Goal: Task Accomplishment & Management: Complete application form

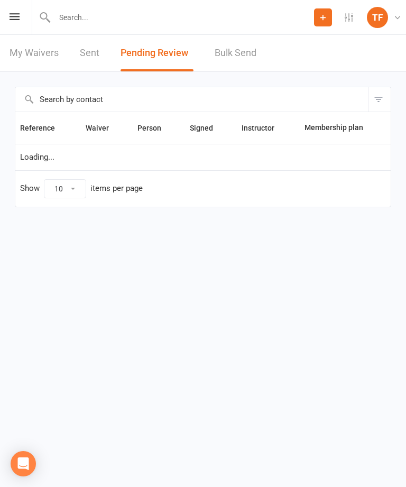
click at [197, 24] on input "text" at bounding box center [182, 17] width 263 height 15
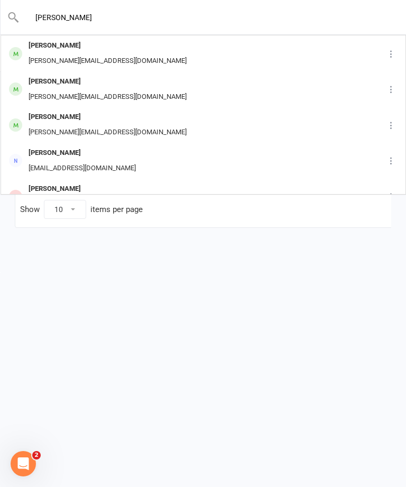
type input "[PERSON_NAME]"
click at [191, 56] on div "[PERSON_NAME] [PERSON_NAME][EMAIL_ADDRESS][DOMAIN_NAME]" at bounding box center [184, 53] width 364 height 35
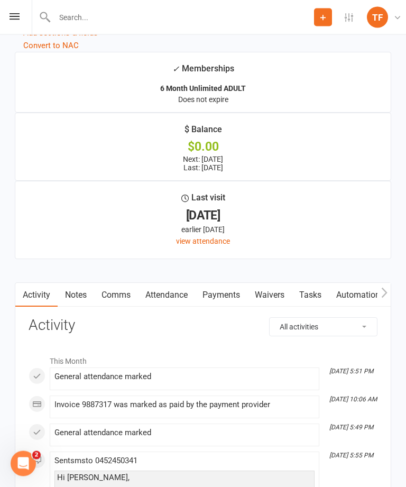
scroll to position [1408, 0]
click at [267, 304] on link "Waivers" at bounding box center [269, 295] width 44 height 24
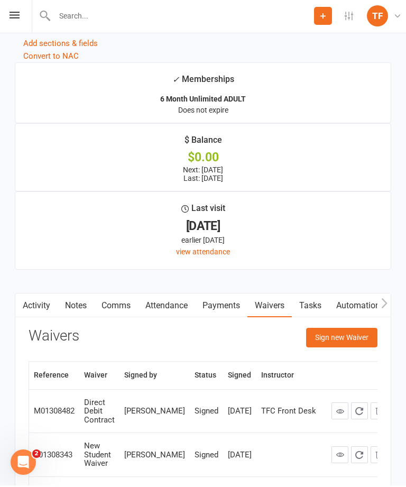
scroll to position [1398, 0]
click at [350, 347] on button "Sign new Waiver" at bounding box center [341, 337] width 71 height 19
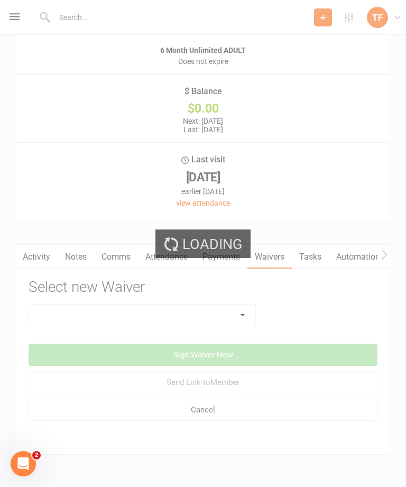
scroll to position [1453, 0]
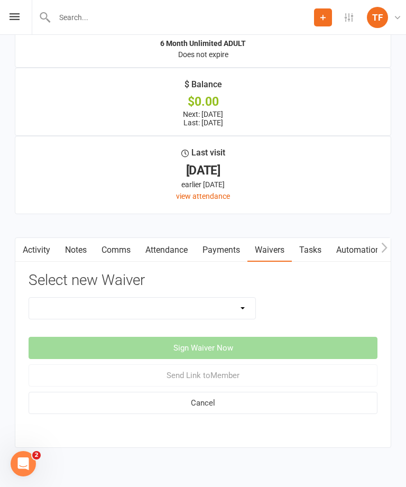
click at [232, 314] on select "Direct Debit Contract New Student Waiver Online - Adults - 12 Month DD Online -…" at bounding box center [142, 308] width 226 height 21
select select "457"
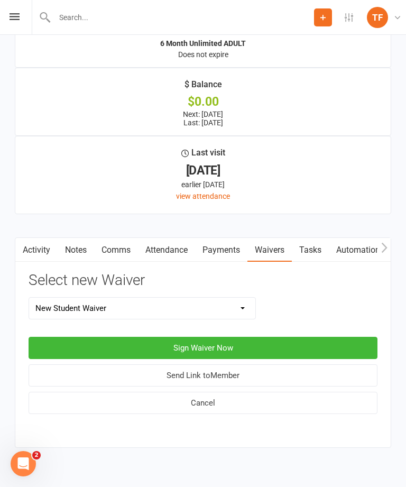
click at [281, 348] on button "Sign Waiver Now" at bounding box center [203, 348] width 349 height 22
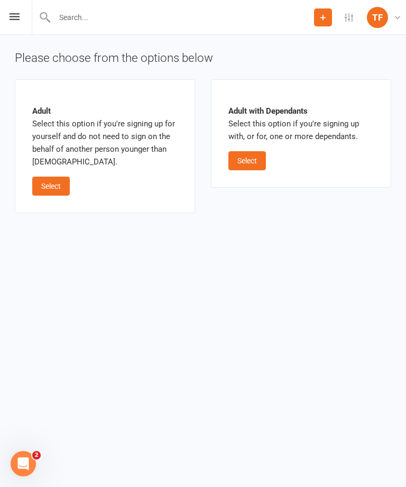
click at [255, 159] on button "Select" at bounding box center [247, 160] width 38 height 19
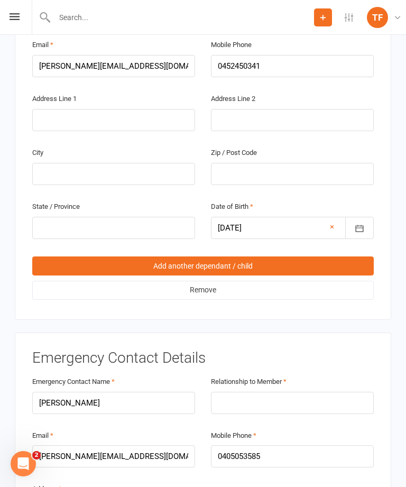
scroll to position [1336, 0]
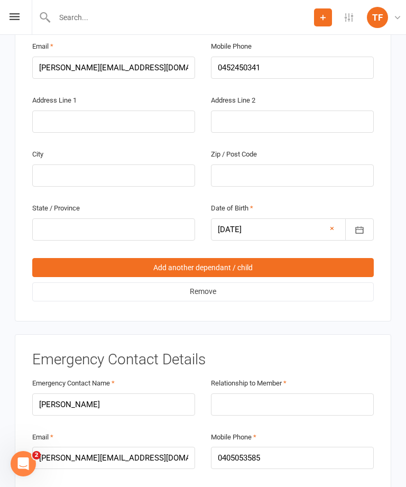
click at [276, 258] on link "Add another dependant / child" at bounding box center [203, 267] width 342 height 19
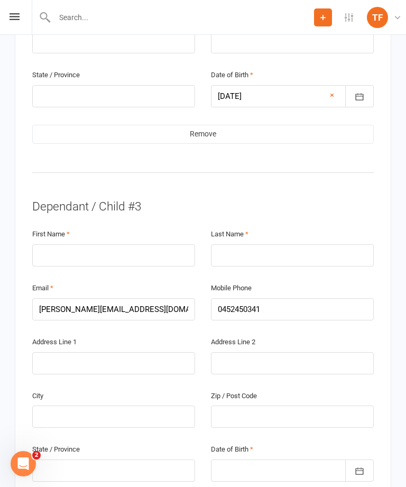
scroll to position [1470, 0]
click at [93, 227] on div "First Name" at bounding box center [113, 246] width 163 height 39
click at [74, 244] on input "text" at bounding box center [113, 255] width 163 height 22
type input "Storm"
click at [251, 244] on input "text" at bounding box center [292, 255] width 163 height 22
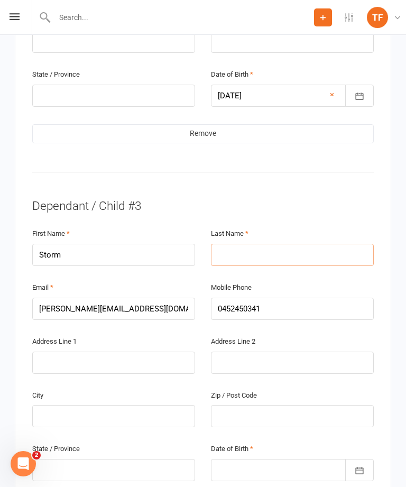
type input "M"
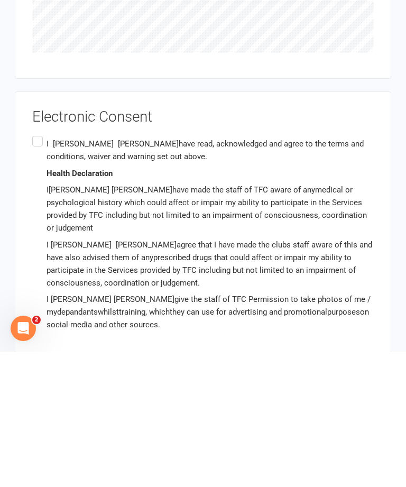
scroll to position [2497, 0]
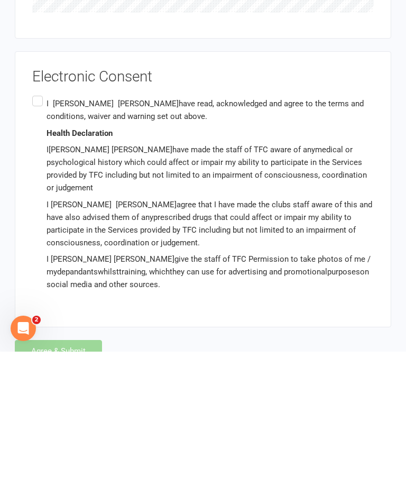
type input "[PERSON_NAME]"
click at [79, 475] on div "Agree & Submit" at bounding box center [203, 486] width 377 height 22
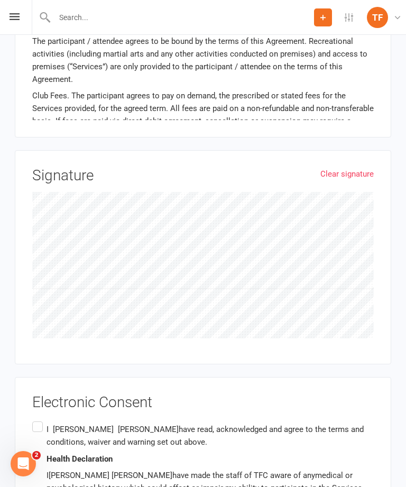
scroll to position [2306, 0]
click at [39, 420] on input "I [PERSON_NAME] have read, acknowledged and agree to the terms and conditions, …" at bounding box center [35, 420] width 7 height 0
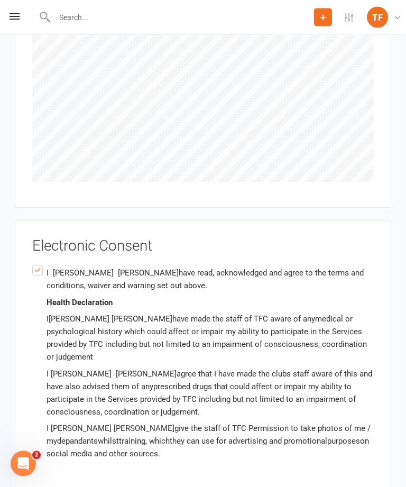
scroll to position [2463, 0]
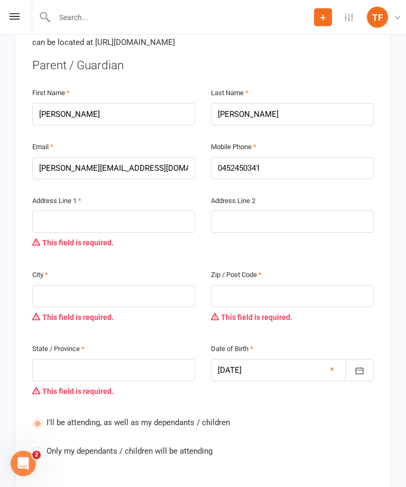
scroll to position [353, 0]
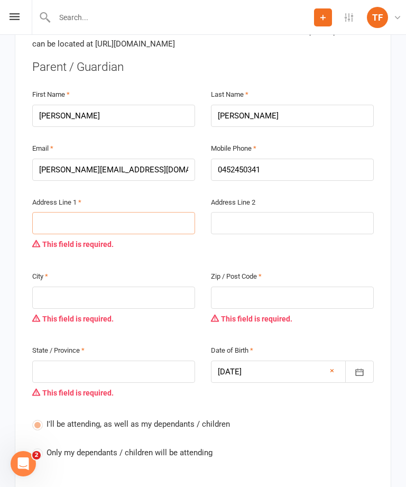
click at [126, 212] on input "text" at bounding box center [113, 223] width 163 height 22
type input "1"
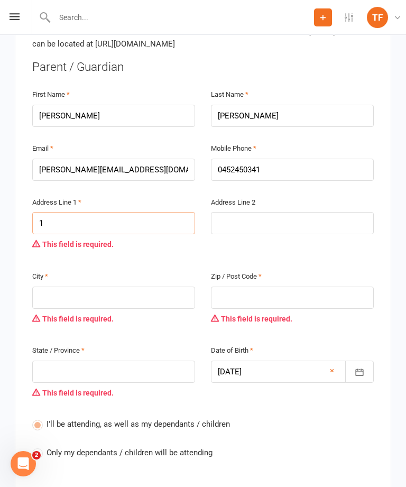
type input "1 L"
type input "1 Li"
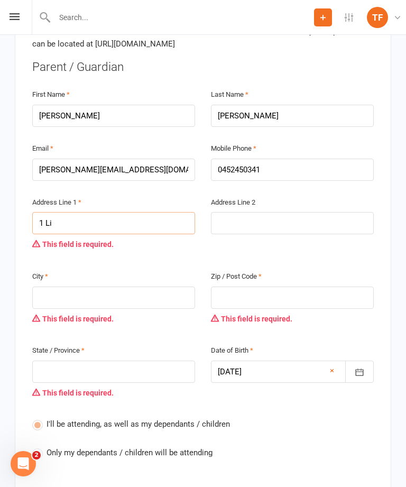
type input "1 Li"
type input "1 Liz"
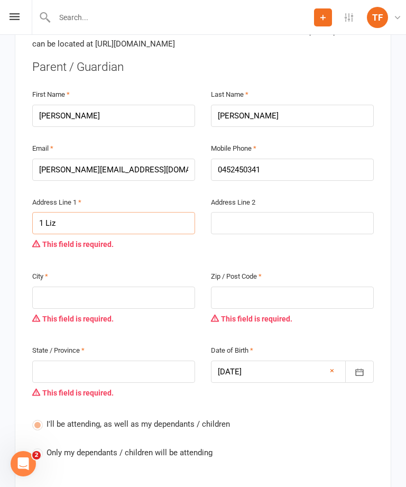
type input "1 Liz"
type input "1 Liza"
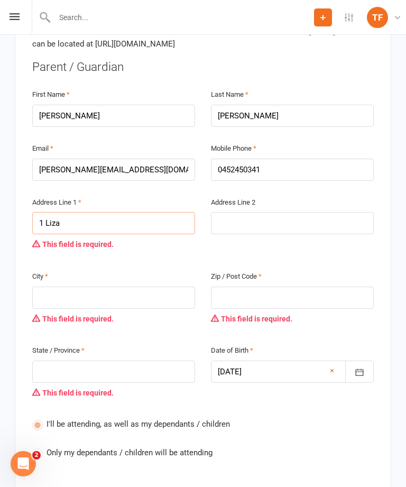
type input "1 Liza"
type input "1 [PERSON_NAME]"
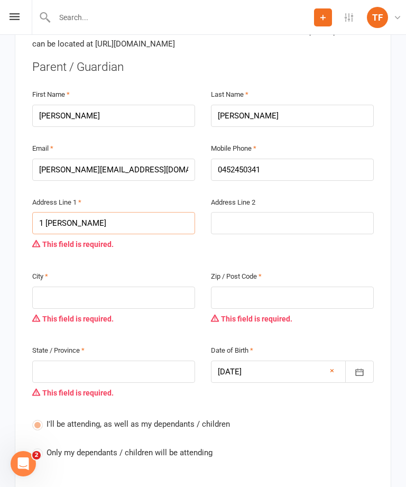
type input "1 Lizard"
type input "1 Lizard P"
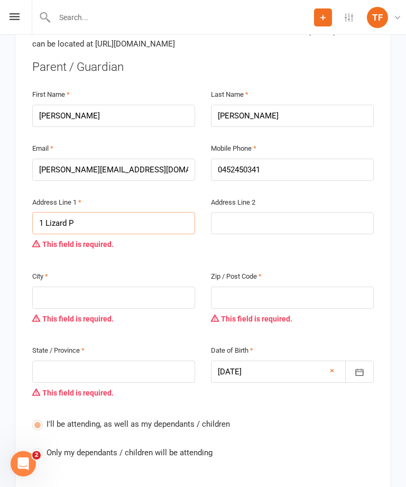
type input "1 Lizard P"
type input "1 Lizard Pl"
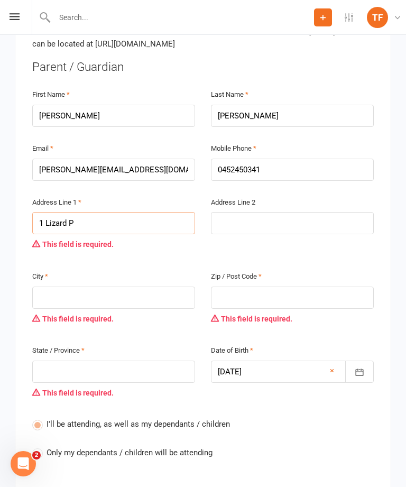
type input "1 Lizard Pl"
type input "1 Lizard Pla"
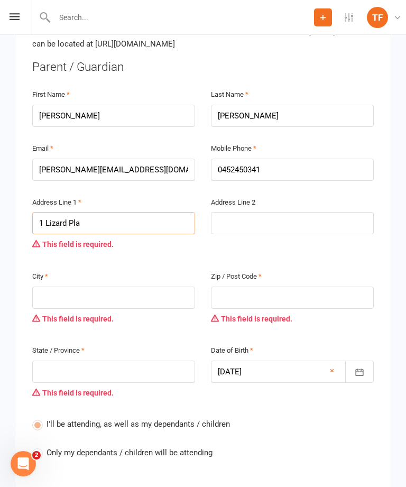
type input "1 Lizard Pla"
type input "1 Lizard Plac"
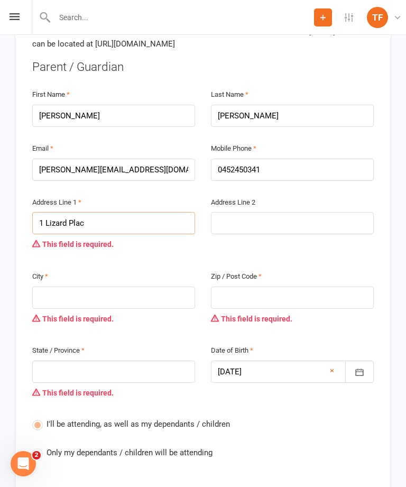
type input "1 [GEOGRAPHIC_DATA]"
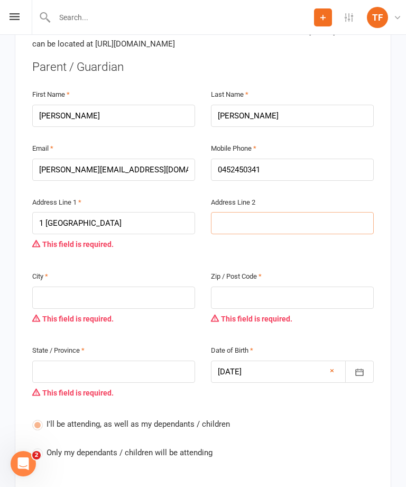
click at [293, 212] on input "text" at bounding box center [292, 223] width 163 height 22
click at [144, 287] on input "text" at bounding box center [113, 298] width 163 height 22
type input "R"
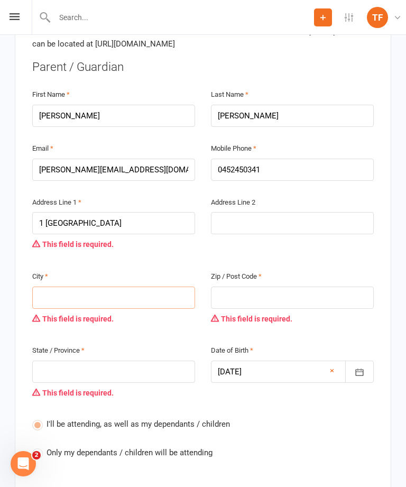
type input "R"
type input "Re"
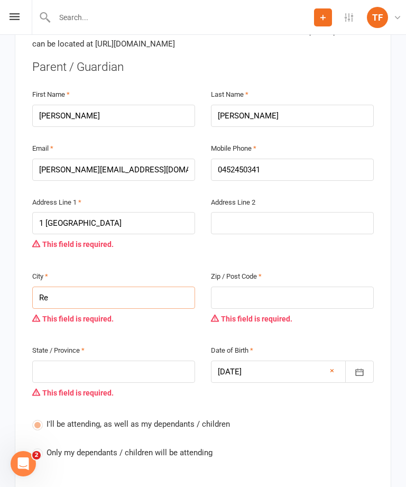
type input "Red"
type input "Redl"
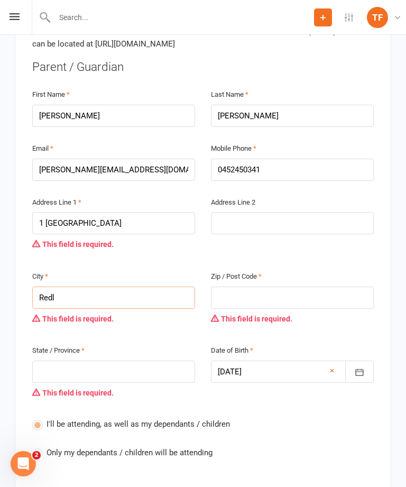
type input "Redl"
type input "Redla"
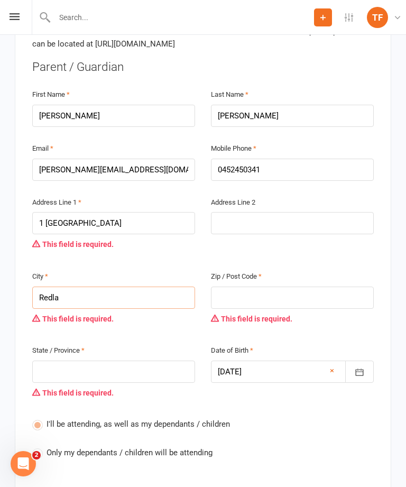
type input "Redla"
type input "Redlan"
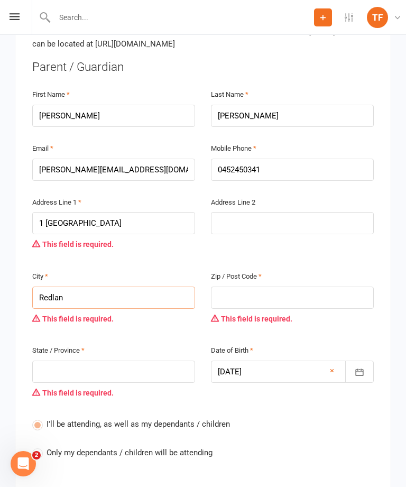
type input "Redlan"
type input "Redland"
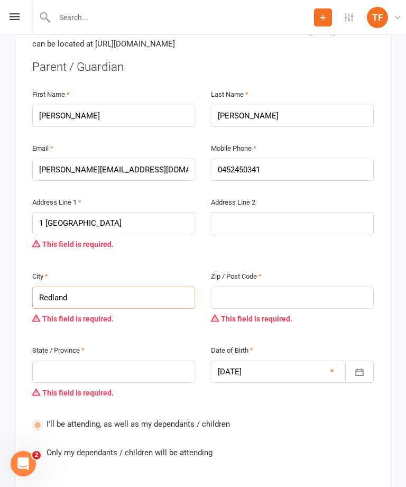
type input "Redlandbay"
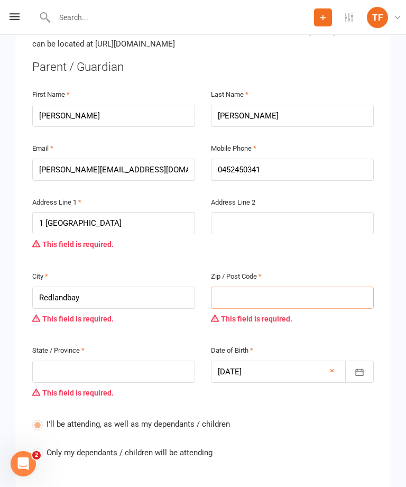
click at [284, 287] on input "text" at bounding box center [292, 298] width 163 height 22
type input "4"
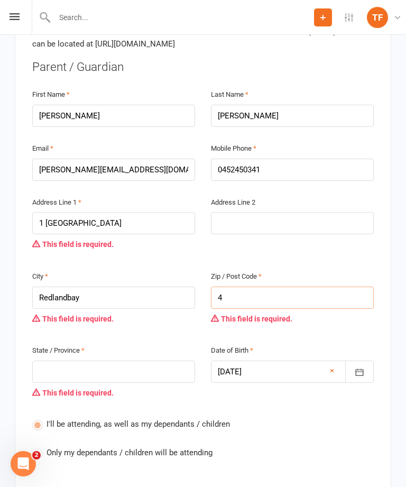
type input "41"
type input "416"
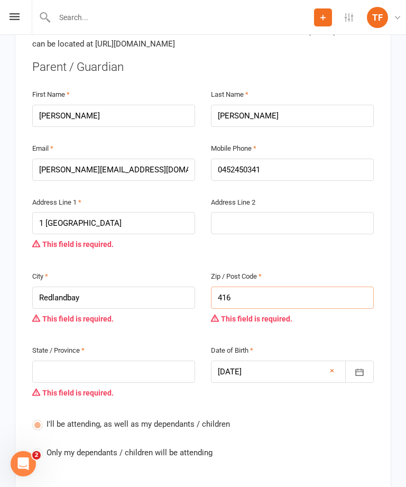
type input "416"
type input "4165"
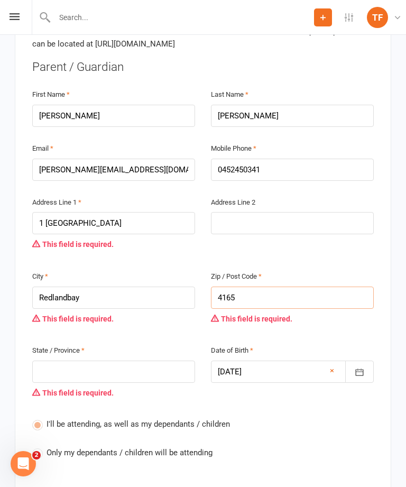
type input "4165"
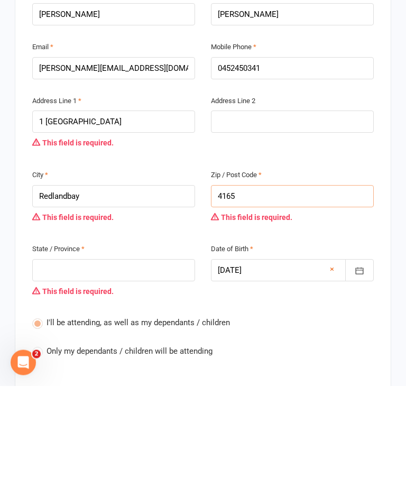
type input "4165"
click at [151, 361] on input "text" at bounding box center [113, 372] width 163 height 22
type input "Q"
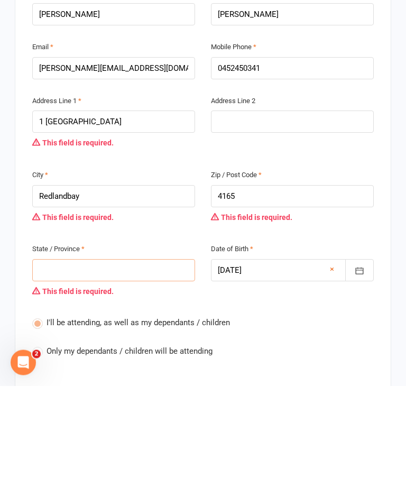
type input "Q"
type input "Ql"
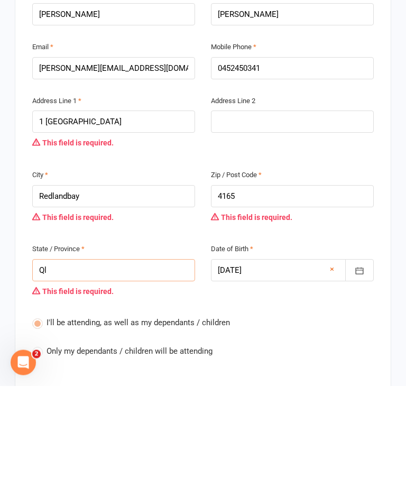
type input "Qld"
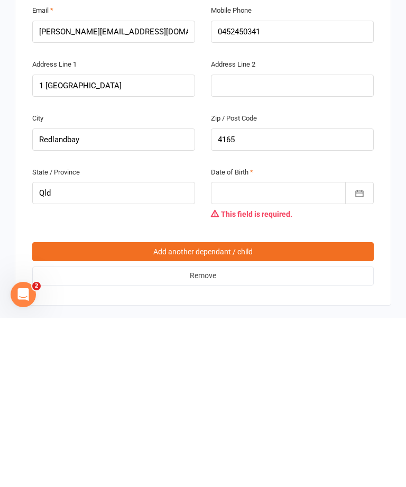
scroll to position [1639, 0]
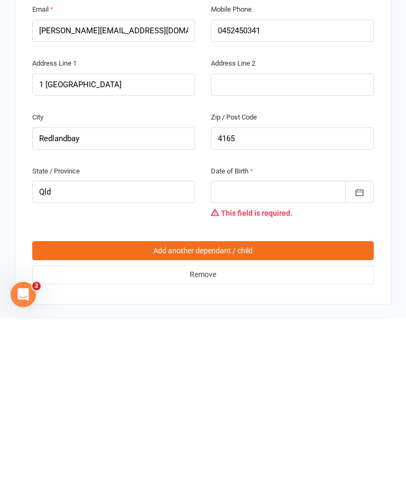
click at [310, 350] on div at bounding box center [292, 361] width 163 height 22
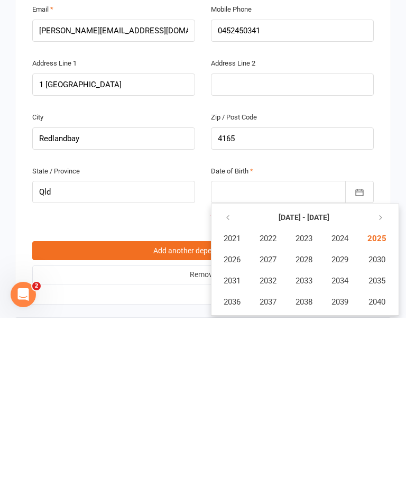
scroll to position [1809, 0]
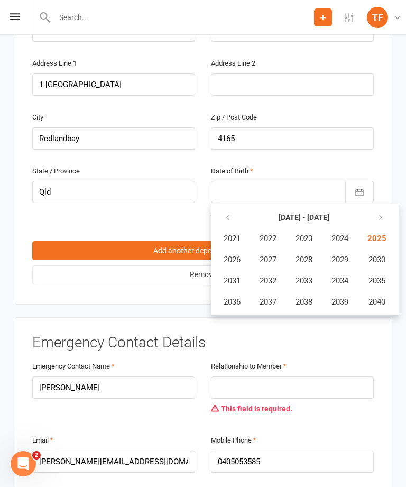
click at [365, 181] on button "button" at bounding box center [359, 192] width 29 height 22
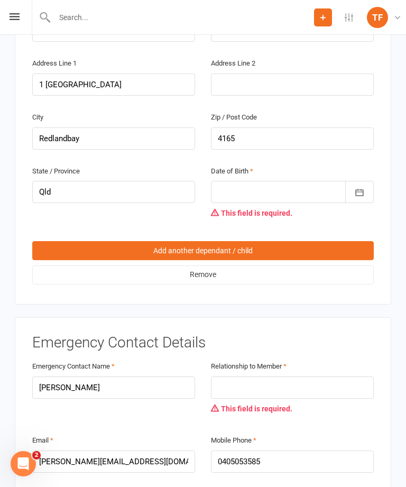
click at [362, 187] on icon "button" at bounding box center [359, 192] width 11 height 11
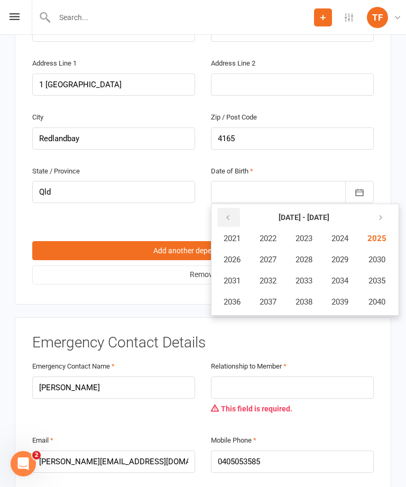
click at [232, 208] on button "button" at bounding box center [228, 217] width 23 height 19
click at [234, 276] on span "2011" at bounding box center [232, 281] width 17 height 10
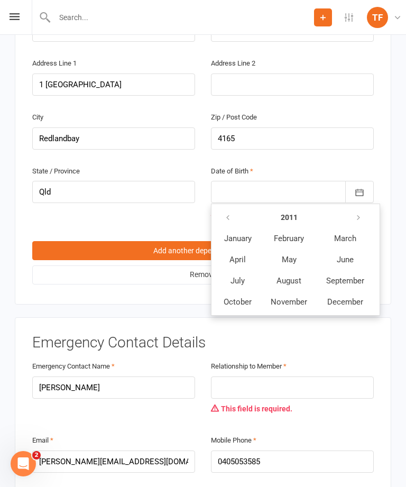
click at [243, 292] on button "October" at bounding box center [238, 302] width 46 height 20
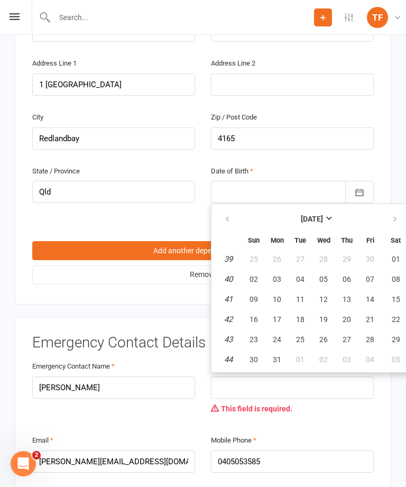
click at [344, 315] on span "20" at bounding box center [347, 319] width 8 height 8
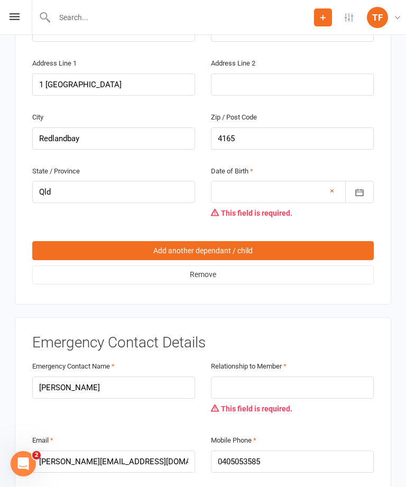
type input "[DATE]"
click at [388, 317] on div "Emergency Contact Details Emergency Contact Name [PERSON_NAME] Relationship to …" at bounding box center [203, 438] width 377 height 242
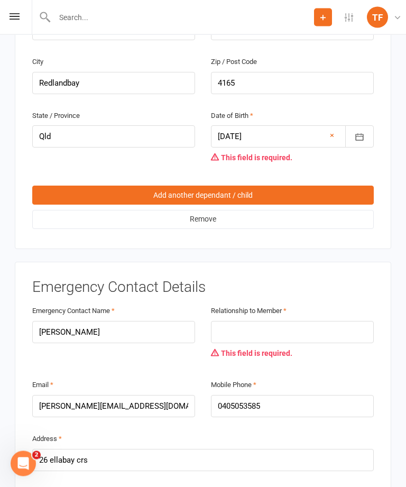
scroll to position [1864, 0]
click at [337, 304] on div "Relationship to Member This field is required." at bounding box center [292, 333] width 163 height 59
click at [342, 321] on input "text" at bounding box center [292, 332] width 163 height 22
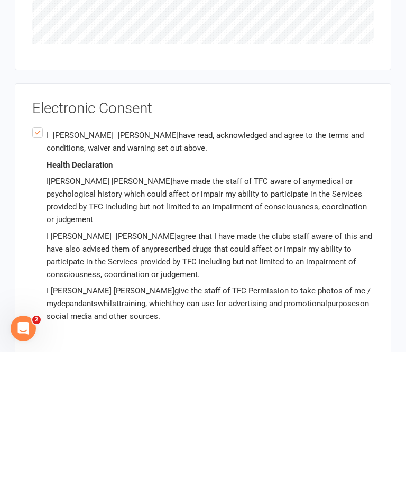
scroll to position [2597, 0]
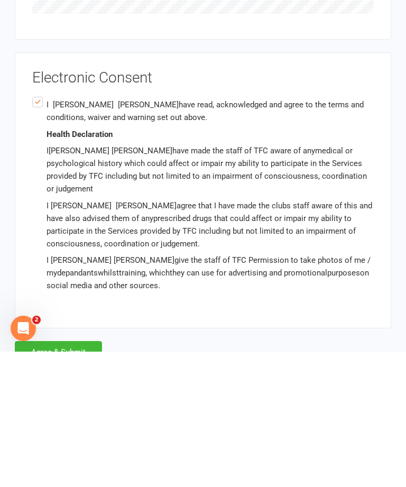
type input "Mum"
click at [81, 476] on button "Agree & Submit" at bounding box center [58, 487] width 87 height 22
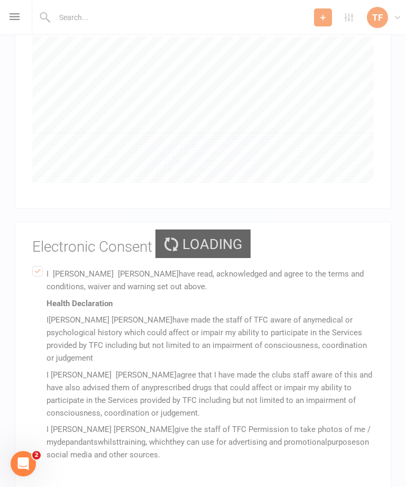
scroll to position [2483, 0]
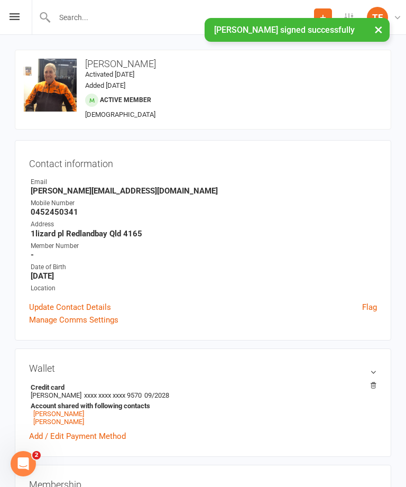
click at [384, 31] on button "×" at bounding box center [378, 29] width 19 height 23
